Goal: Task Accomplishment & Management: Manage account settings

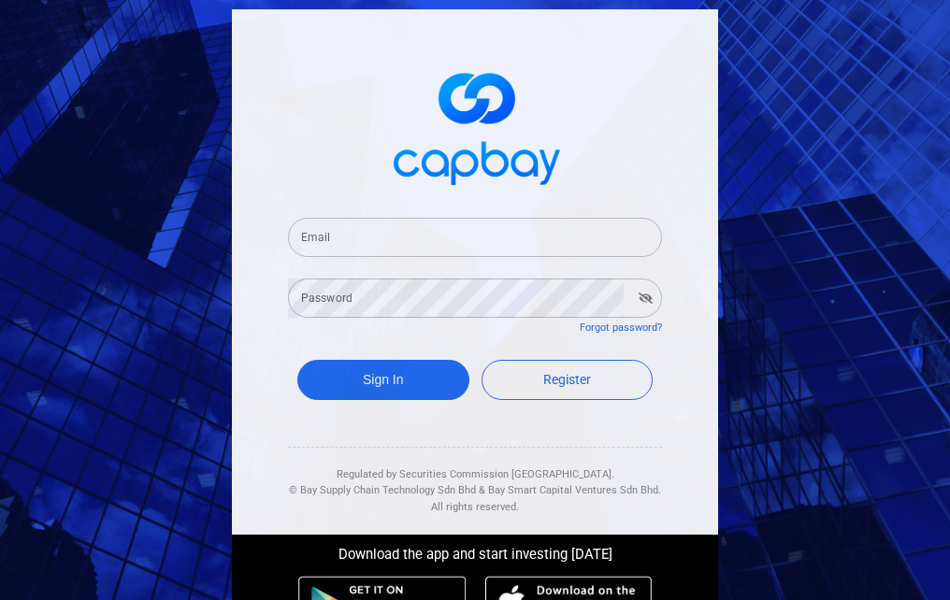
click at [546, 244] on input "Email" at bounding box center [475, 237] width 374 height 39
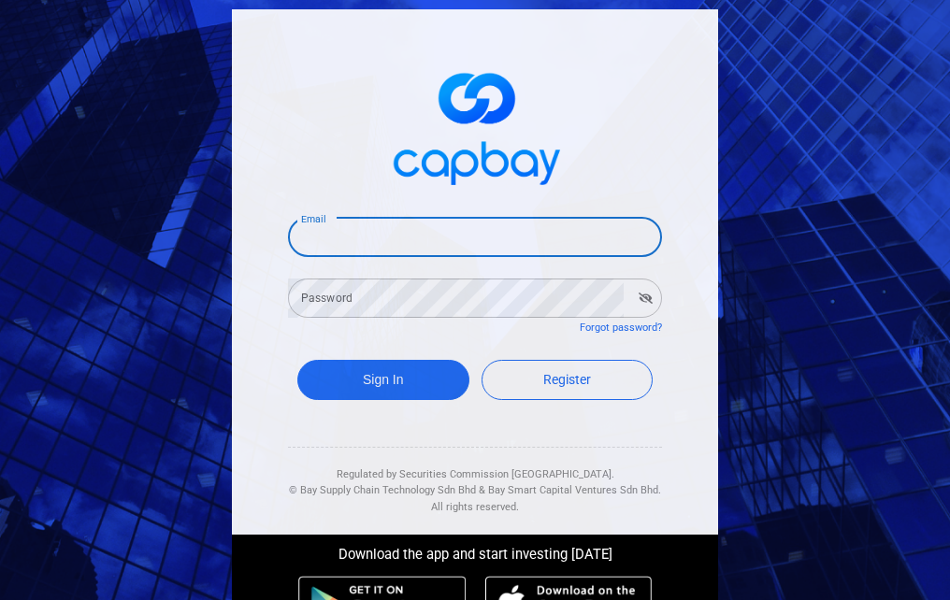
type input "[EMAIL_ADDRESS][DOMAIN_NAME]"
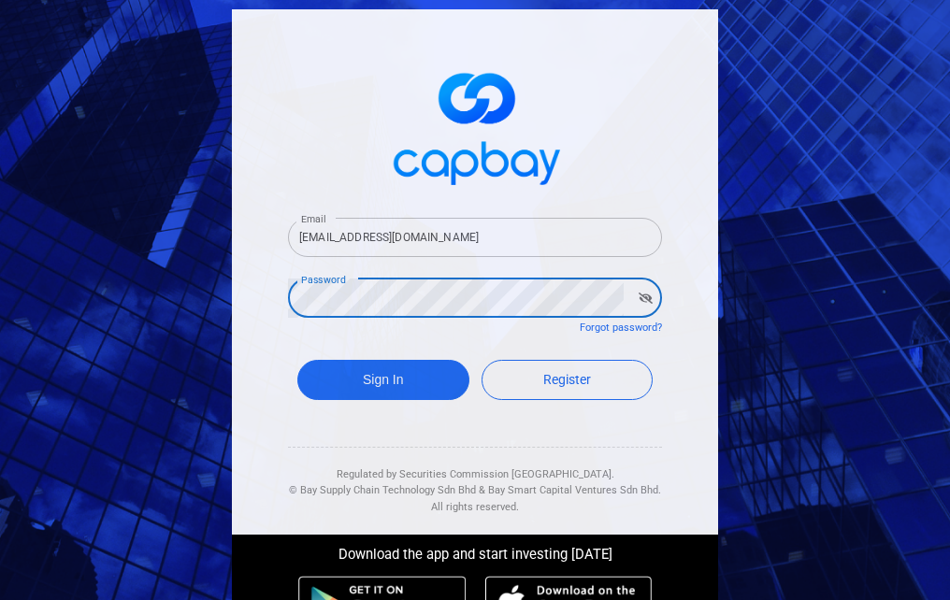
click at [297, 360] on button "Sign In" at bounding box center [383, 380] width 172 height 40
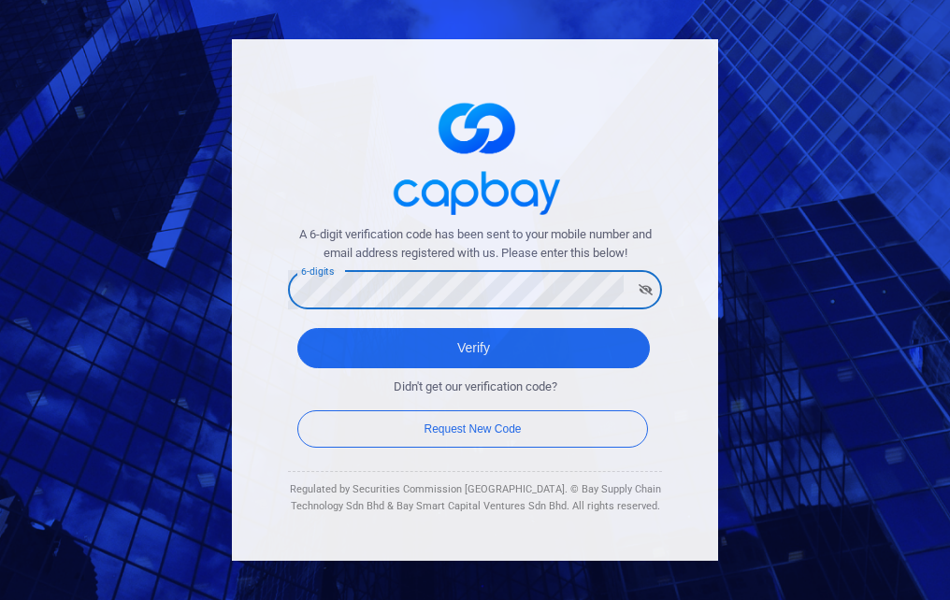
click at [297, 328] on button "Verify" at bounding box center [473, 348] width 352 height 40
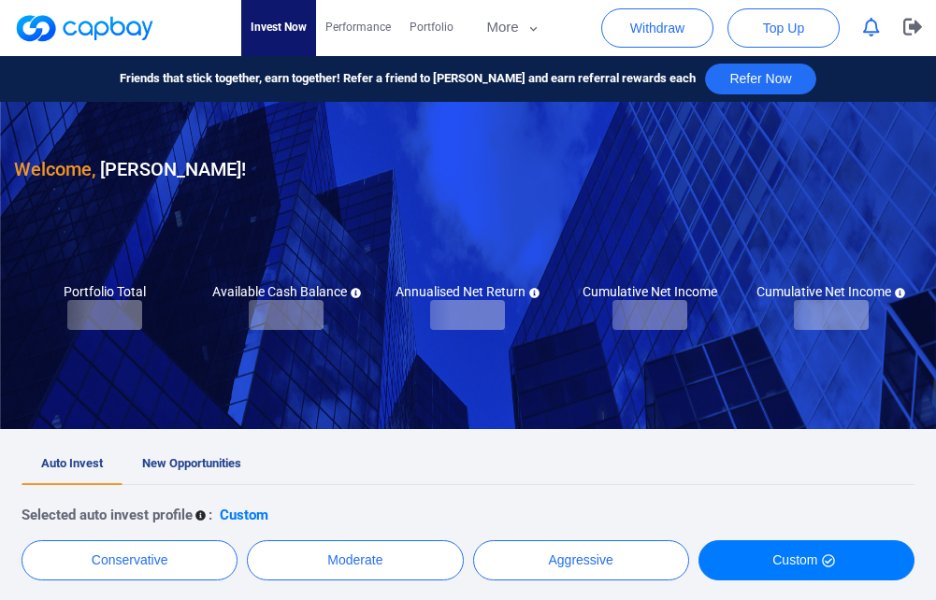
checkbox input "true"
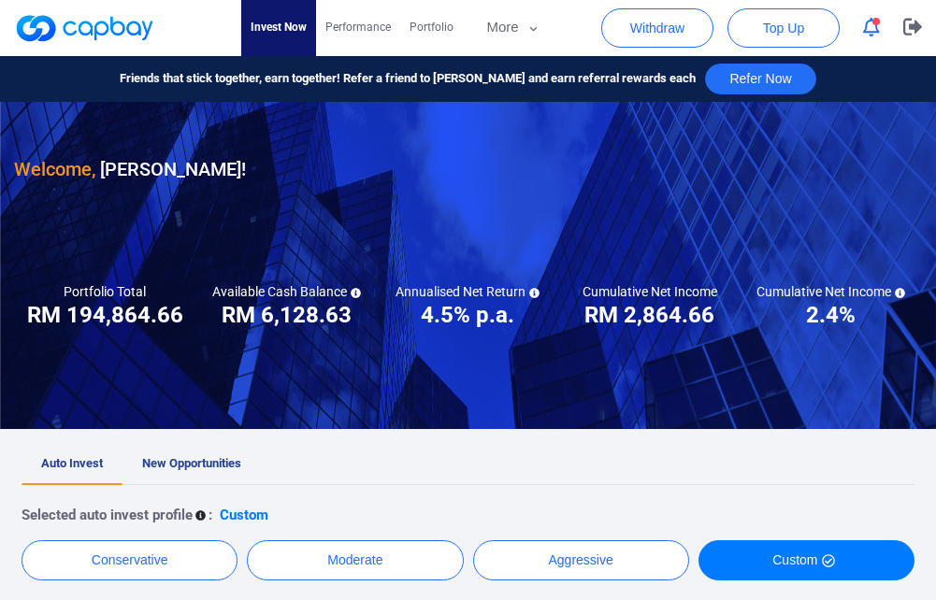
click at [863, 28] on icon "button" at bounding box center [871, 28] width 17 height 20
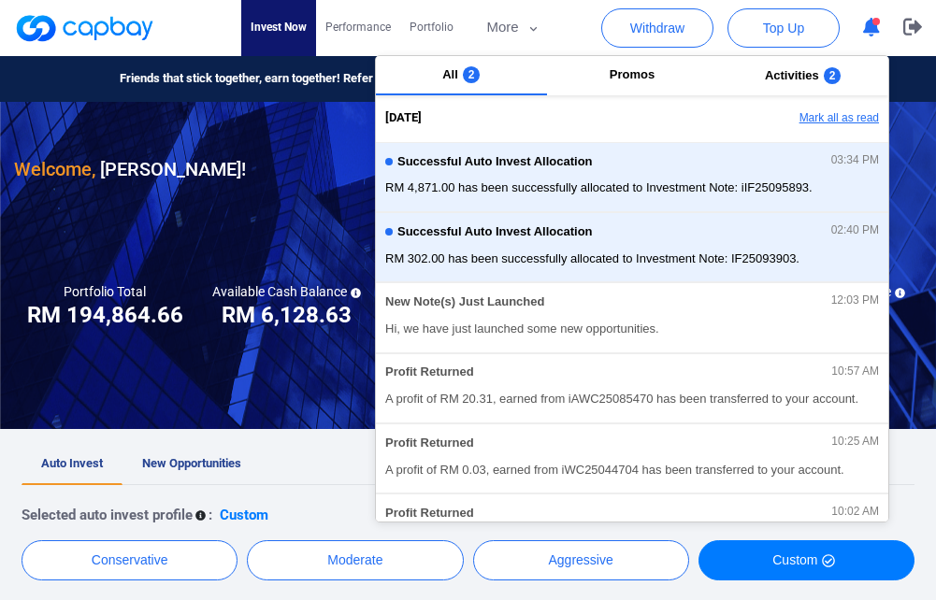
click at [807, 121] on button "Mark all as read" at bounding box center [787, 119] width 201 height 32
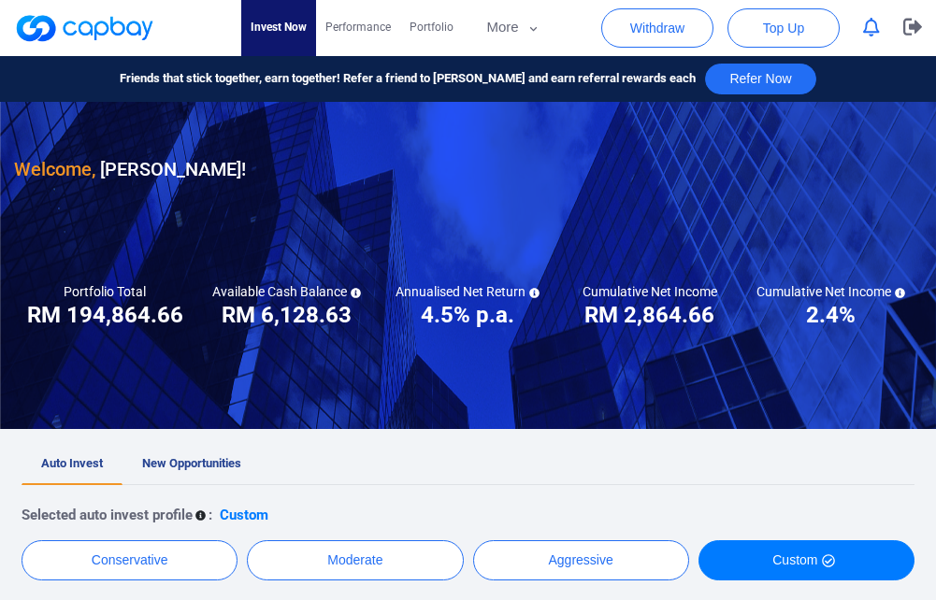
click at [582, 22] on nav "Invest Now Performance Portfolio More Transaction My Statements My Profile FAQs…" at bounding box center [403, 28] width 908 height 56
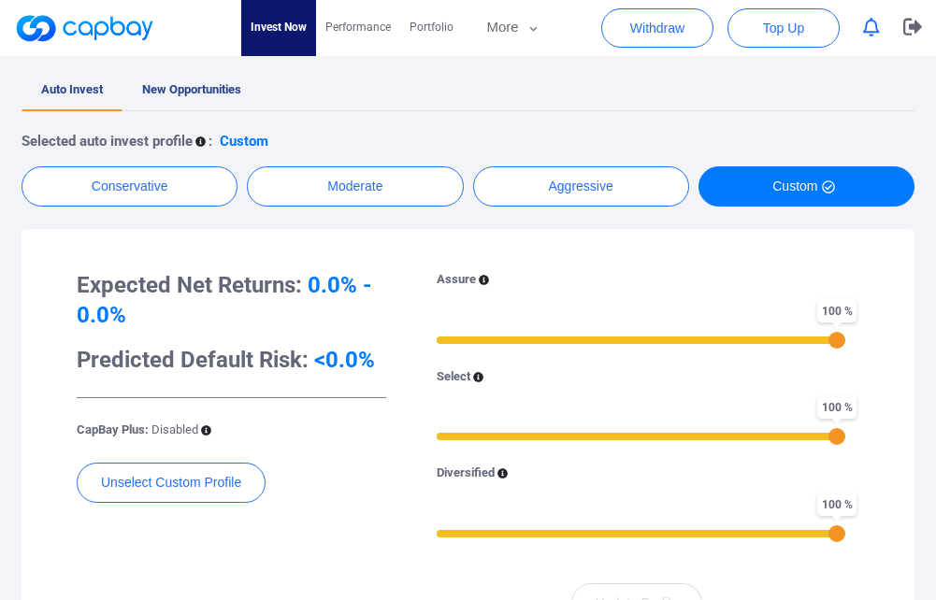
scroll to position [373, 0]
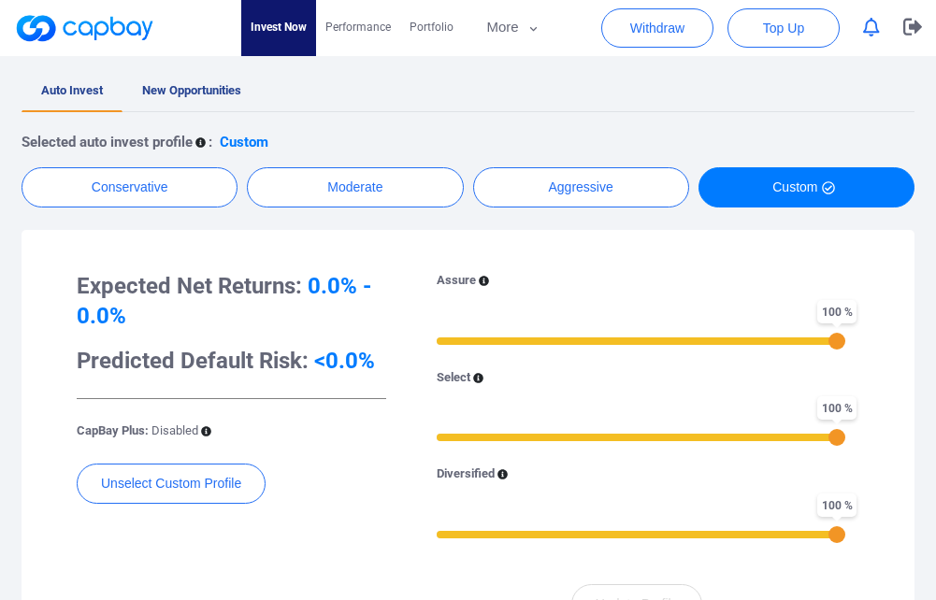
click at [541, 249] on div "Expected Net Returns: 0.0% - 0.0% Predicted Default Risk: <0.0% CapBay Plus: Di…" at bounding box center [467, 448] width 855 height 398
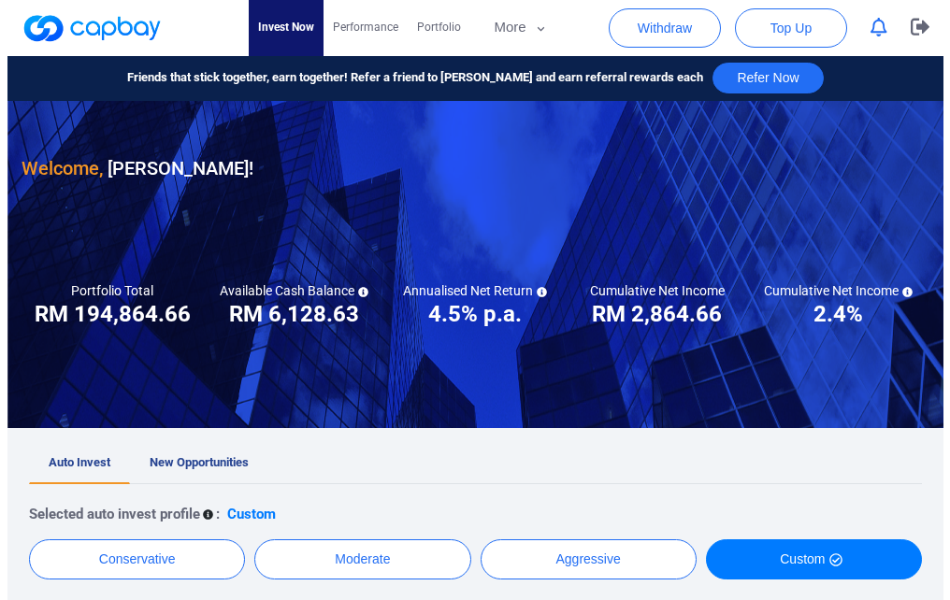
scroll to position [0, 0]
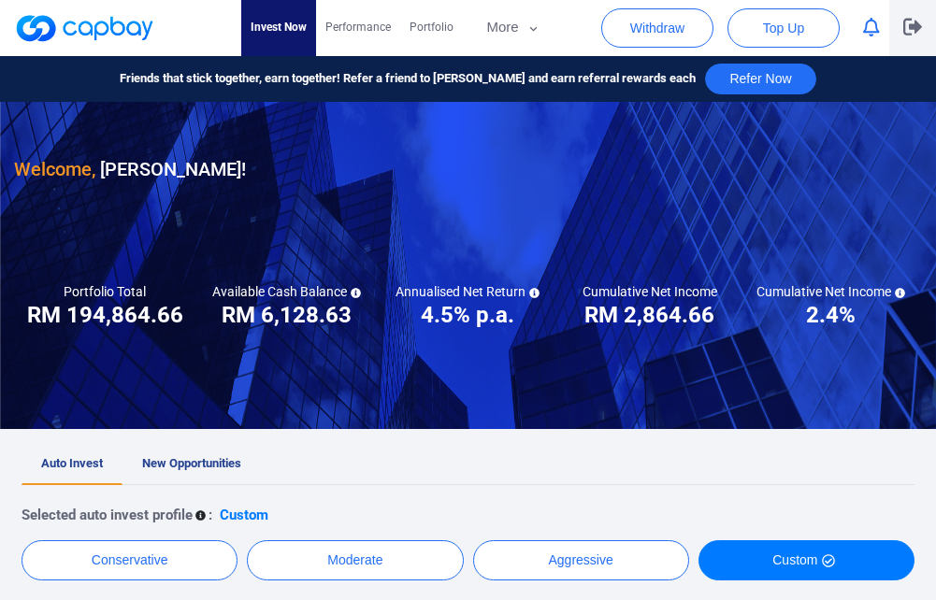
click at [909, 32] on icon "button" at bounding box center [912, 27] width 19 height 18
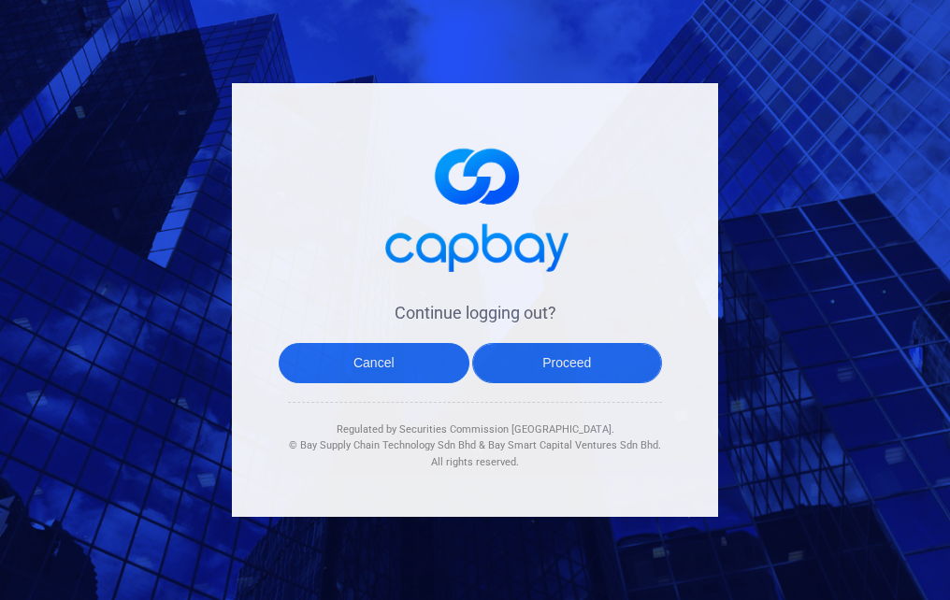
click at [578, 363] on button "Proceed" at bounding box center [567, 363] width 191 height 40
